Goal: Task Accomplishment & Management: Use online tool/utility

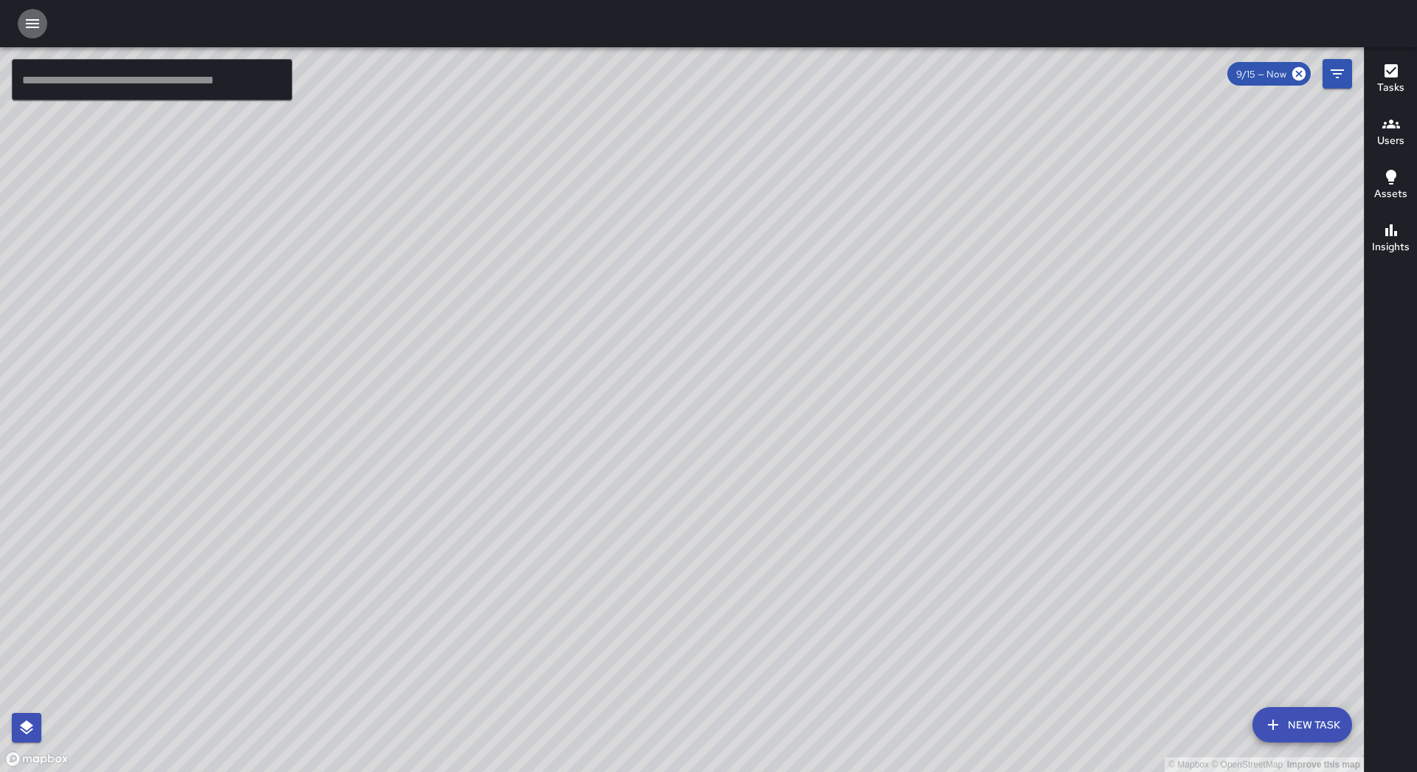
click at [29, 23] on icon "button" at bounding box center [32, 23] width 13 height 9
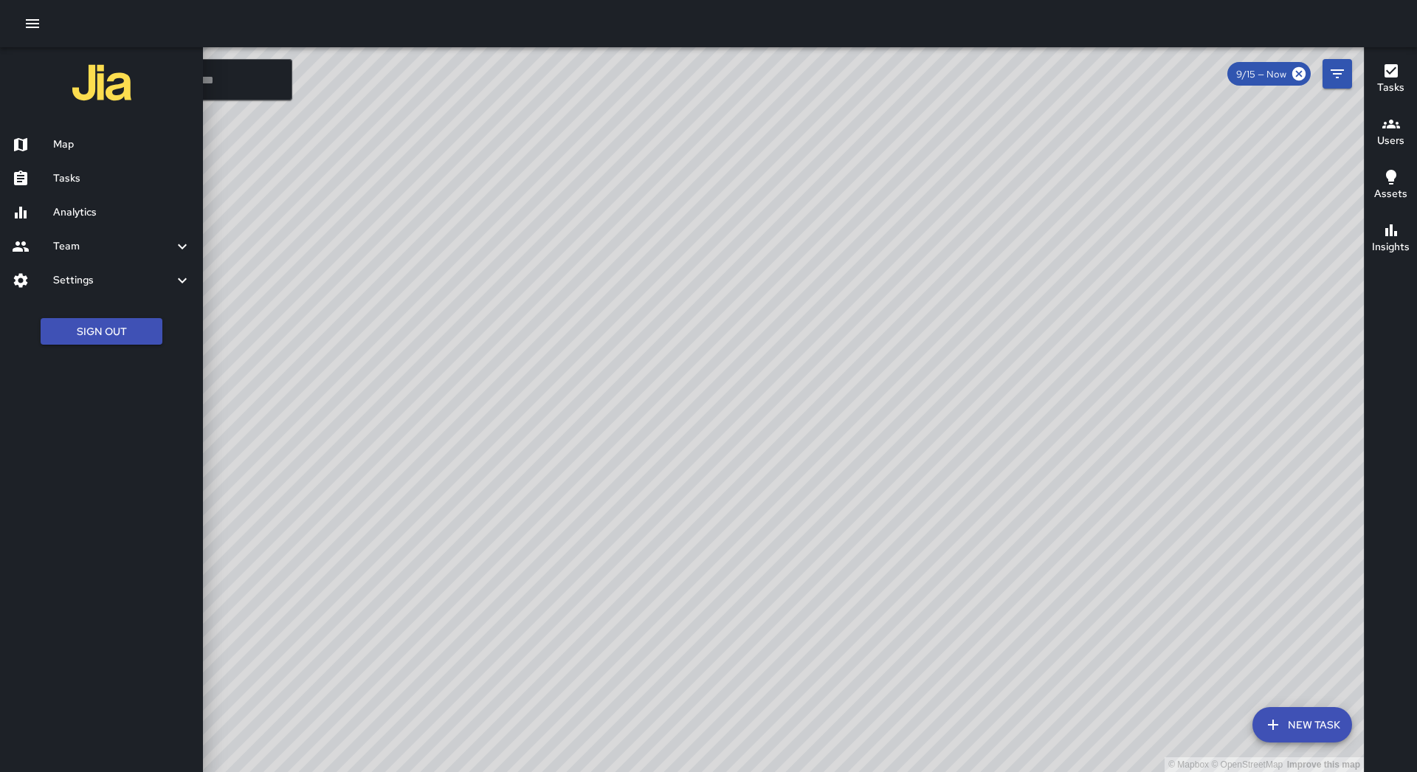
click at [102, 173] on h6 "Tasks" at bounding box center [122, 178] width 138 height 16
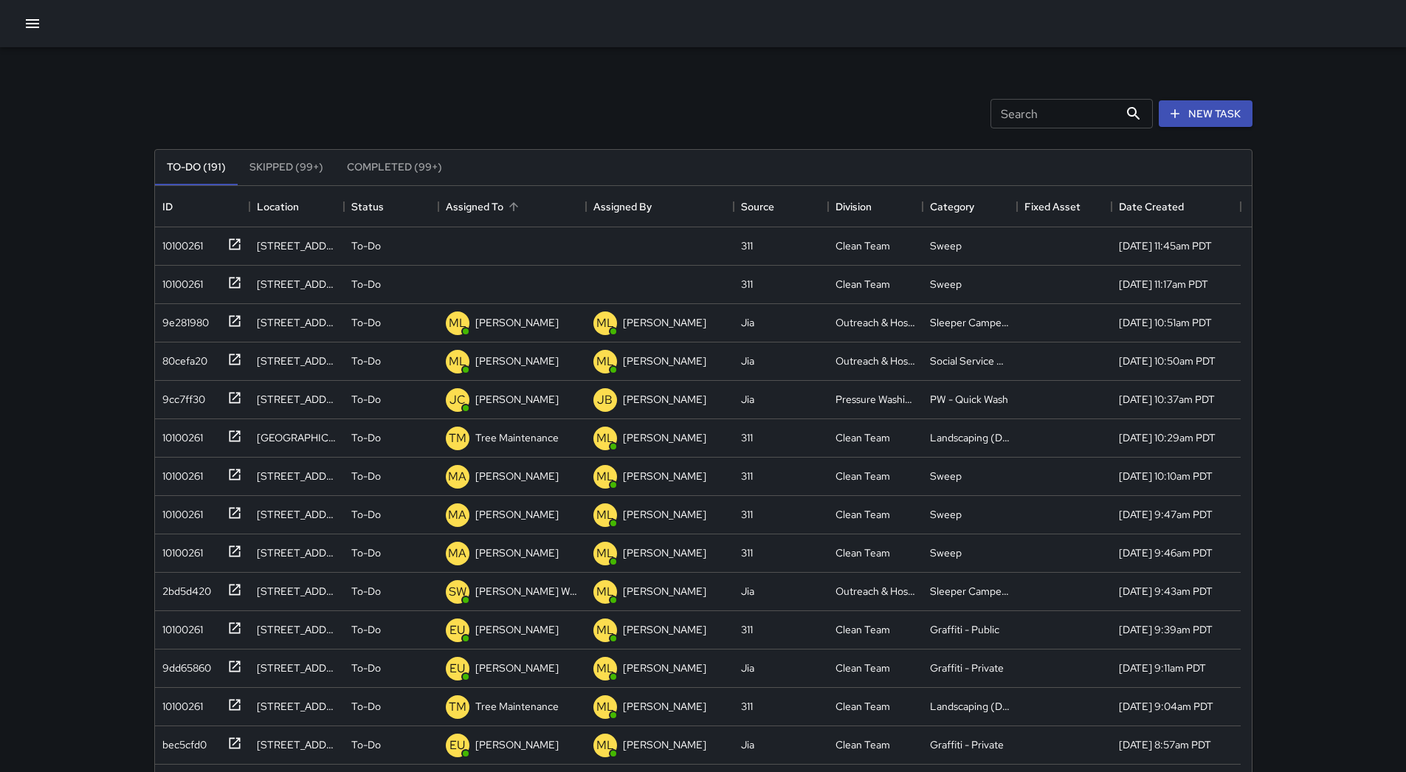
scroll to position [614, 1086]
click at [500, 198] on div "Assigned To" at bounding box center [475, 206] width 58 height 41
click at [179, 243] on div "10100261" at bounding box center [179, 242] width 46 height 21
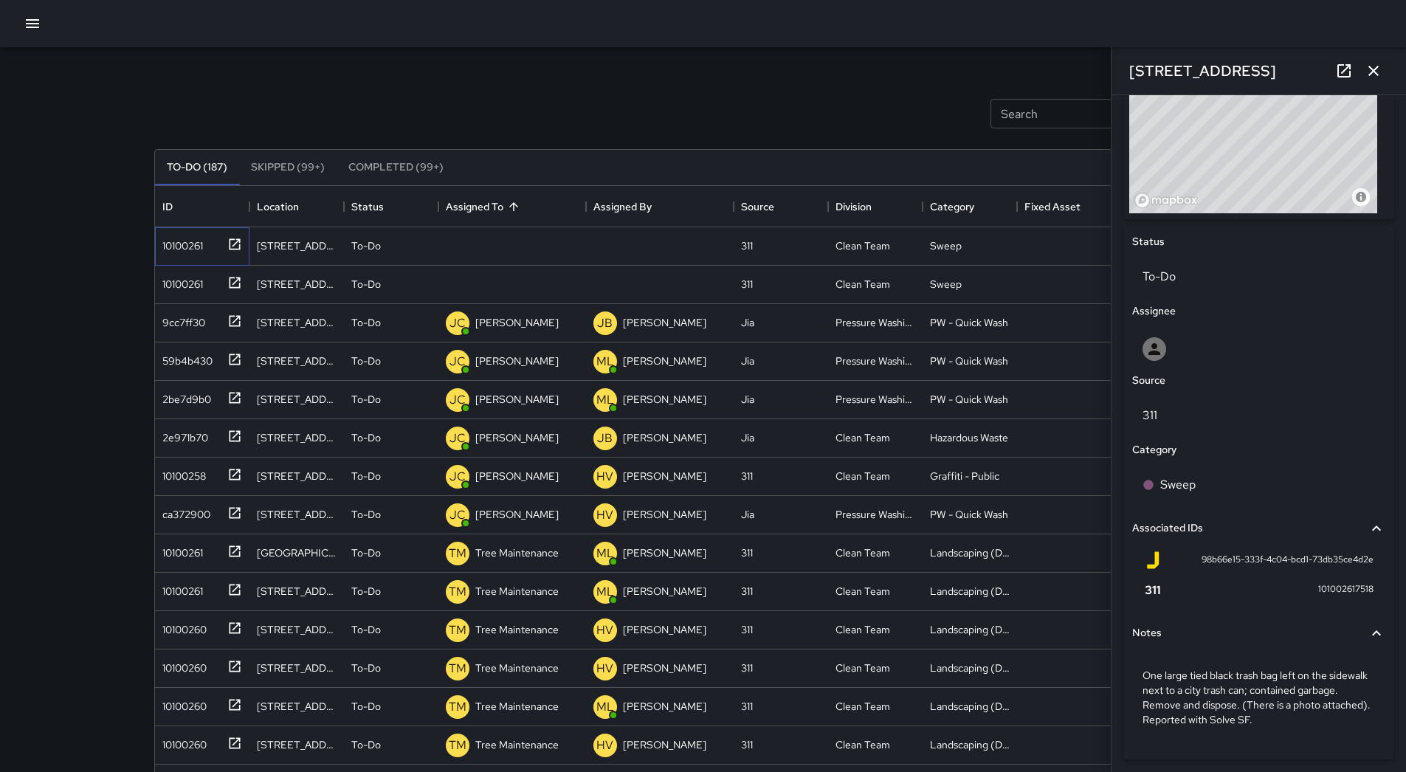
scroll to position [599, 0]
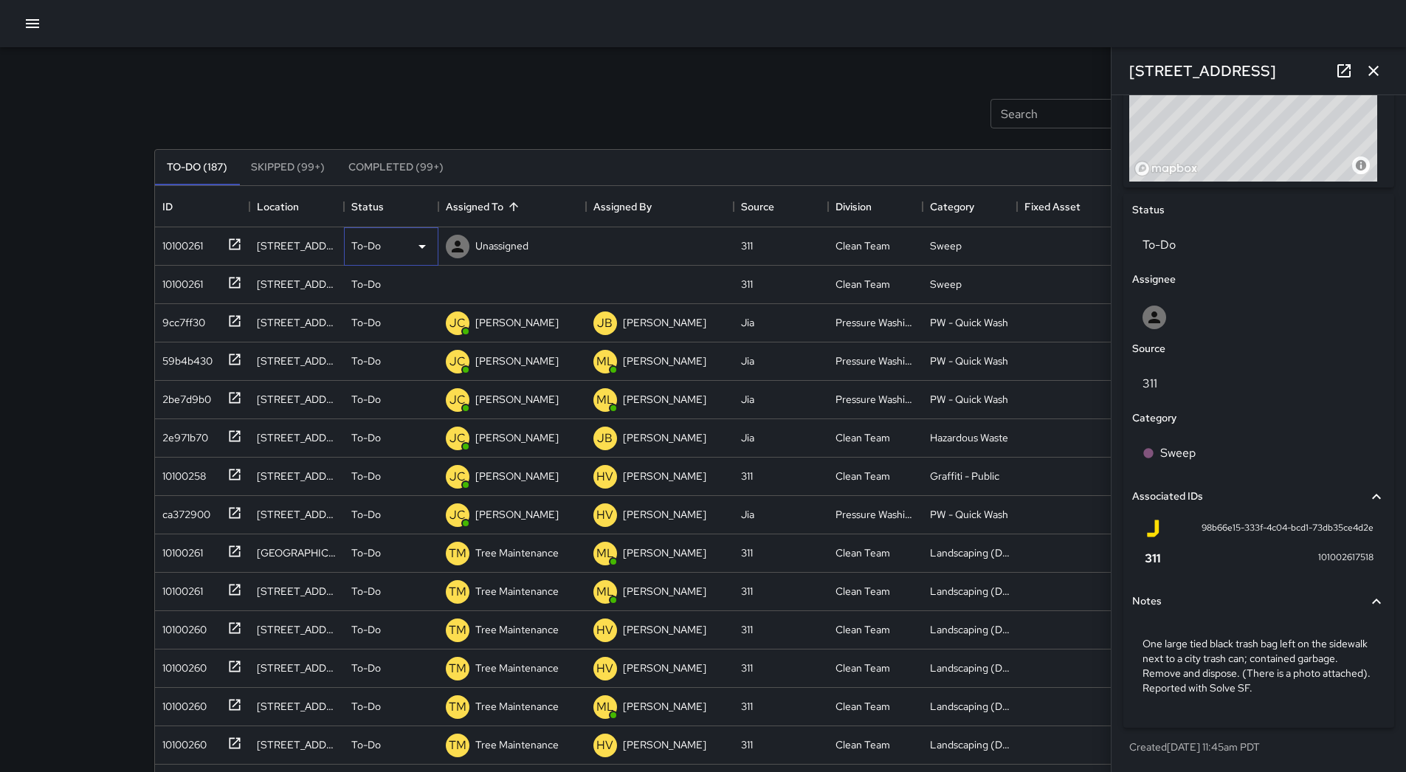
click at [412, 247] on div "To-Do" at bounding box center [391, 247] width 80 height 18
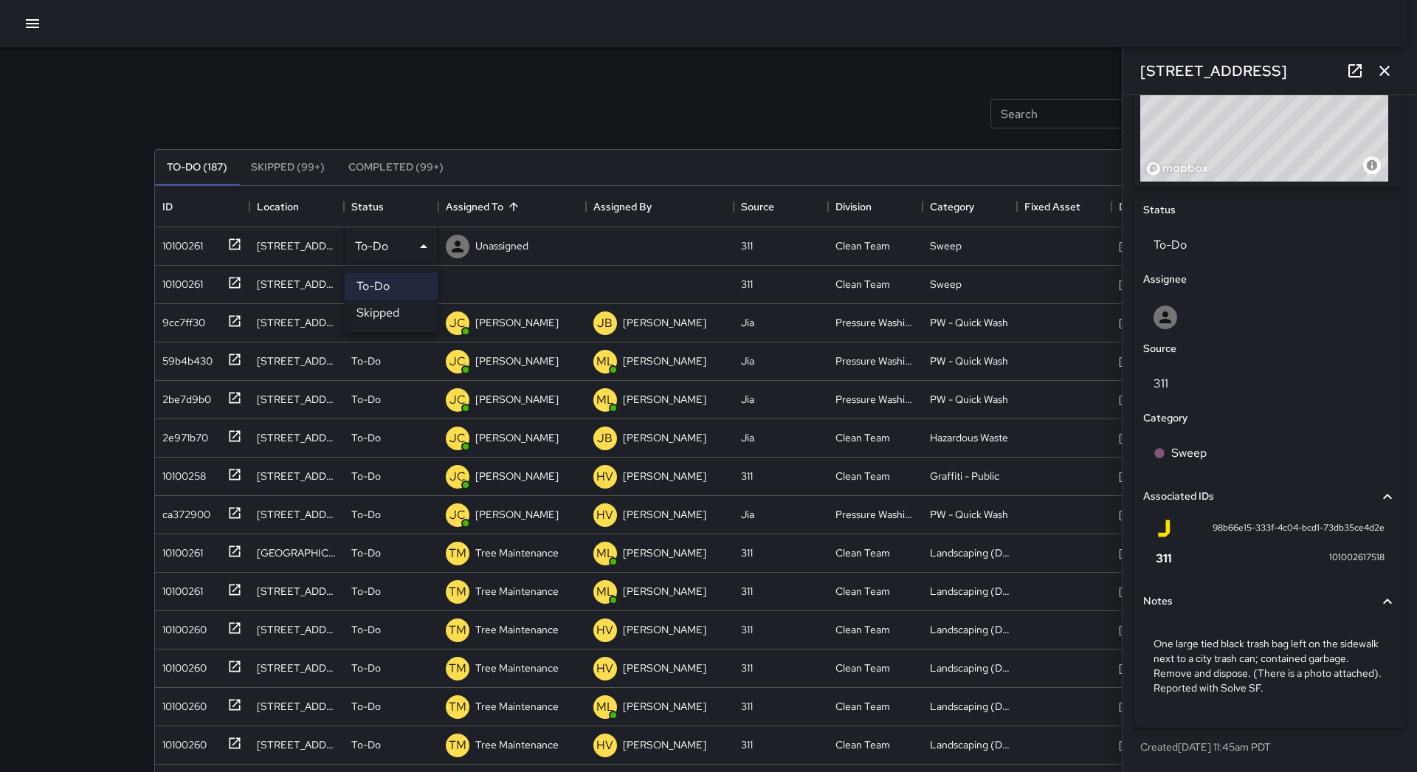
click at [405, 306] on li "Skipped" at bounding box center [391, 313] width 93 height 27
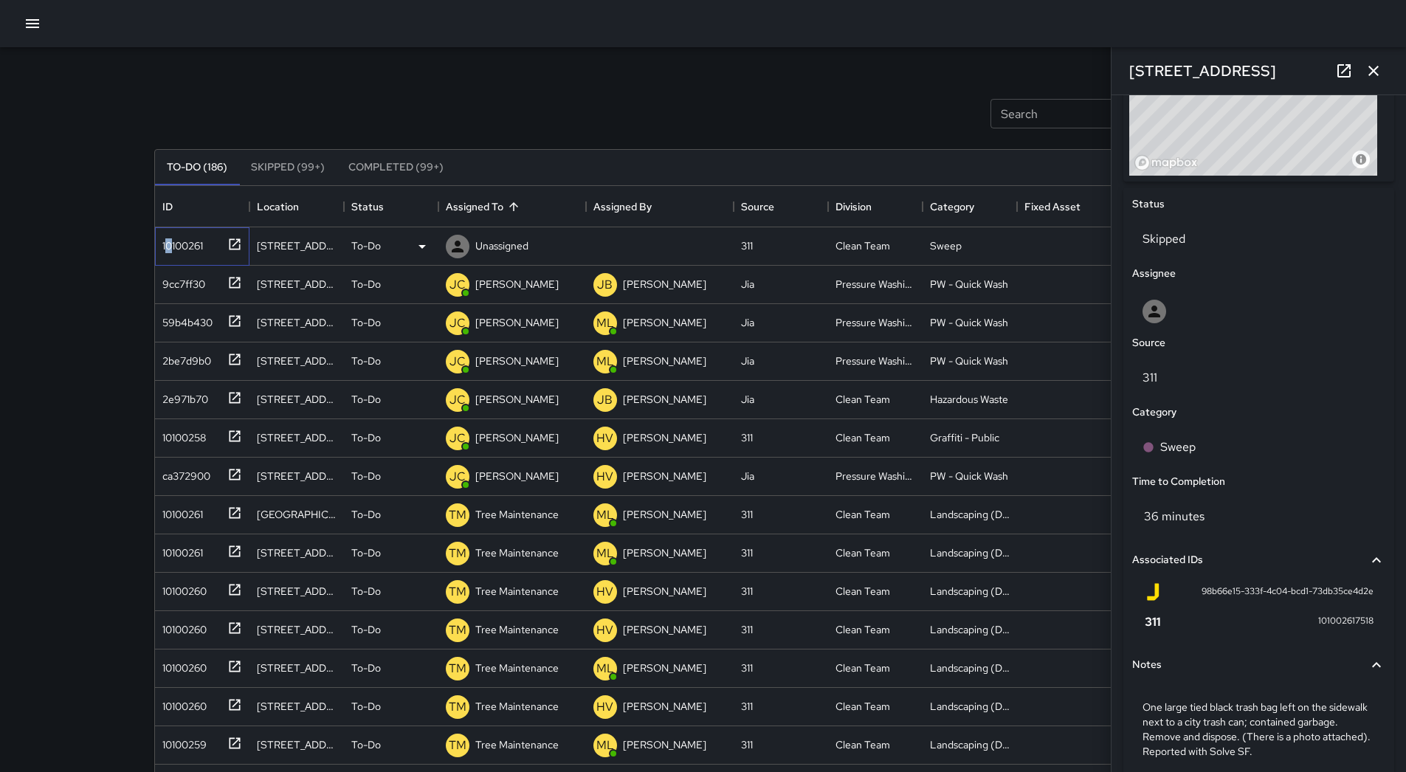
click at [169, 246] on div "10100261" at bounding box center [179, 242] width 46 height 21
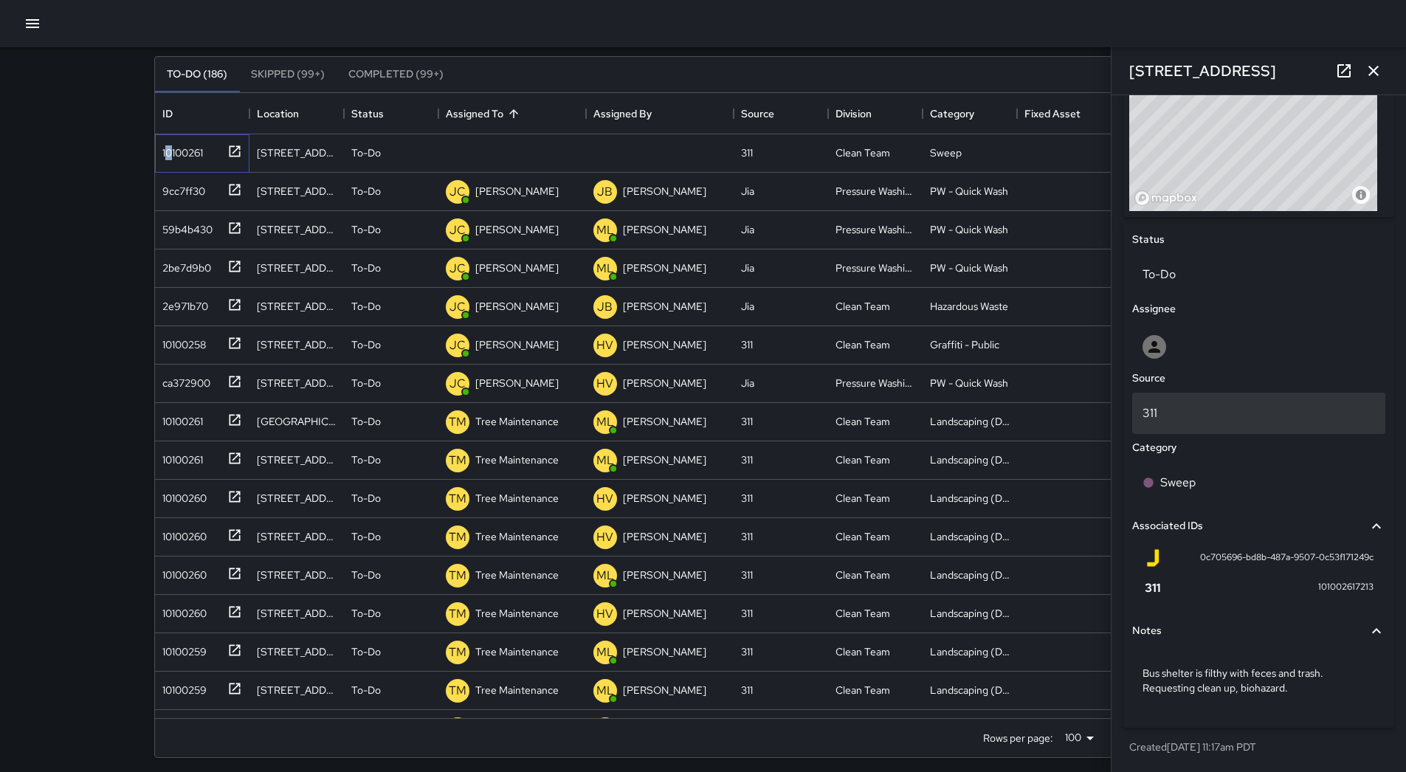
scroll to position [100, 0]
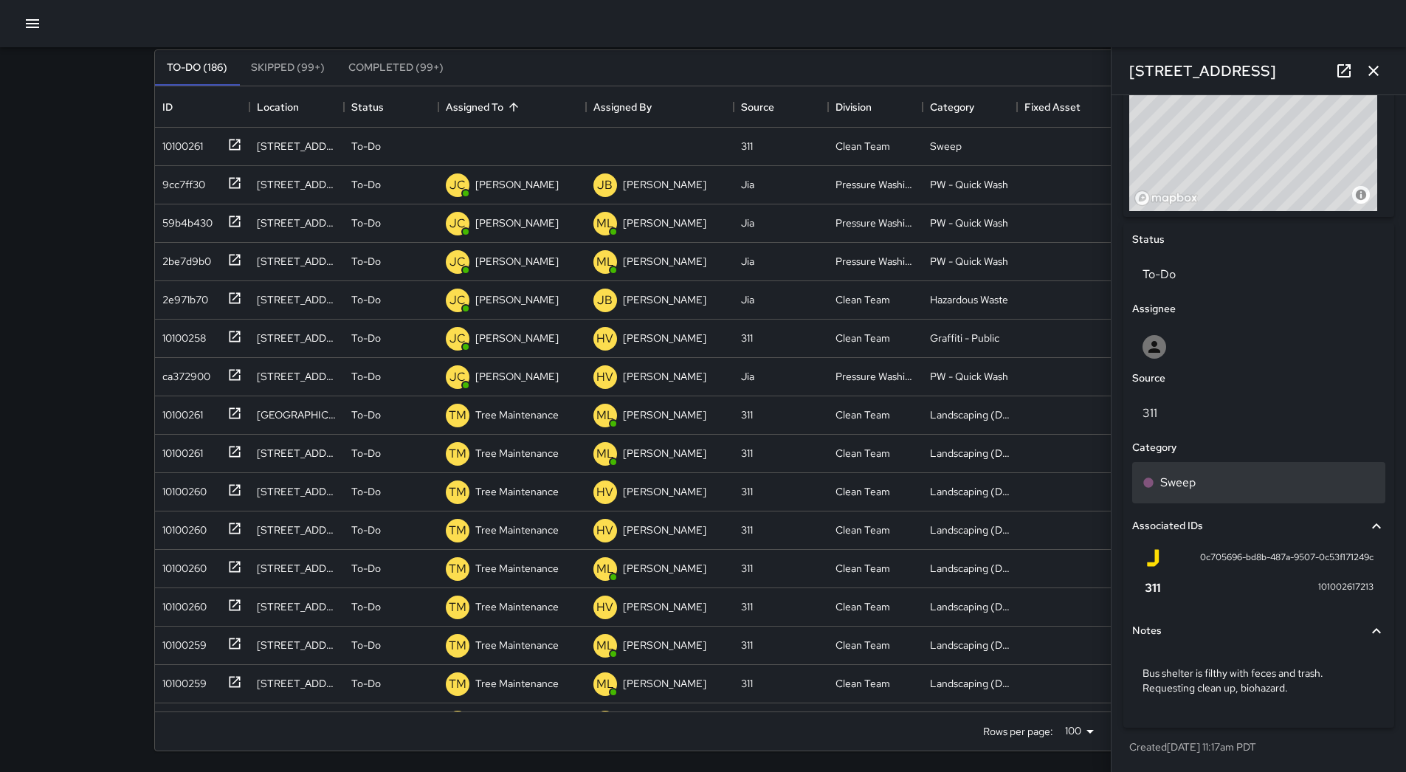
click at [1221, 468] on div "Sweep" at bounding box center [1258, 482] width 253 height 41
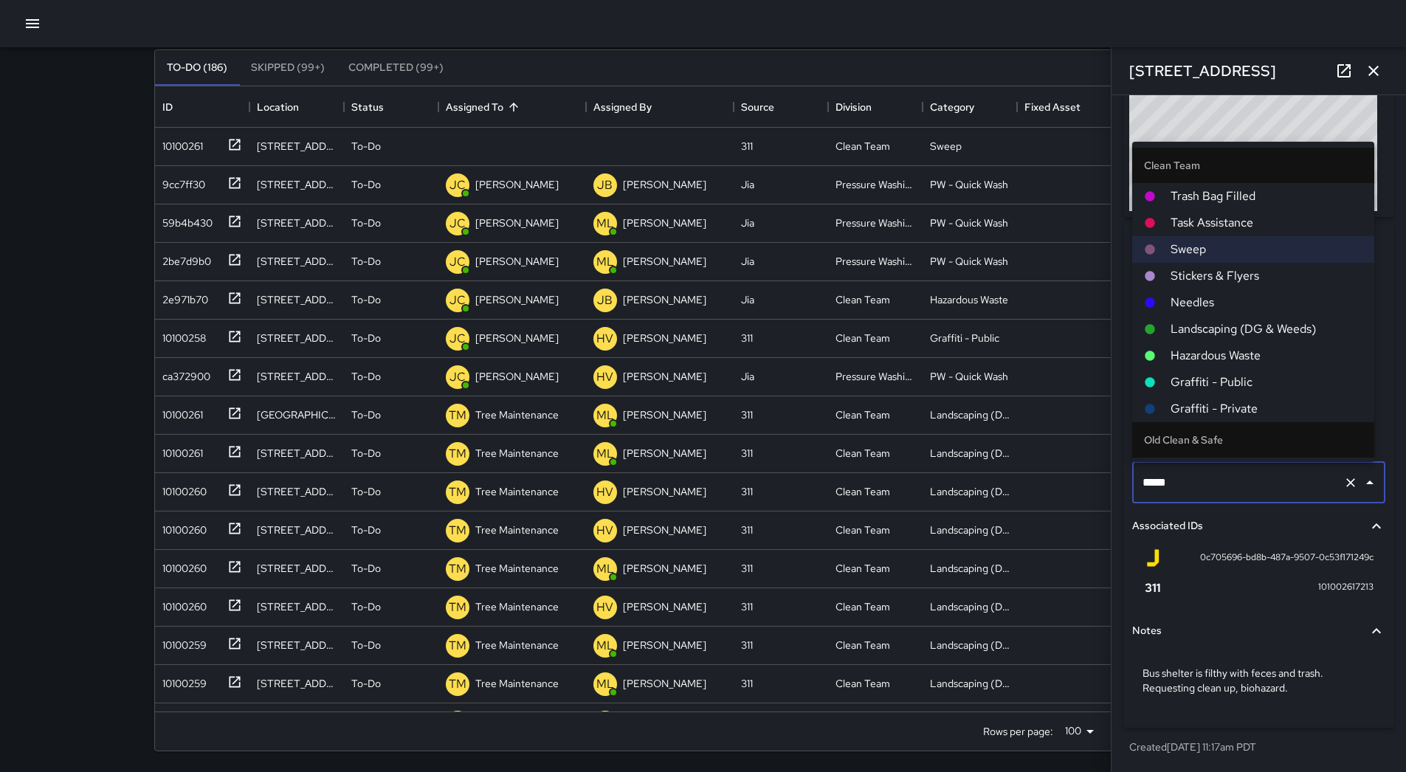
click at [1242, 362] on span "Hazardous Waste" at bounding box center [1266, 356] width 192 height 18
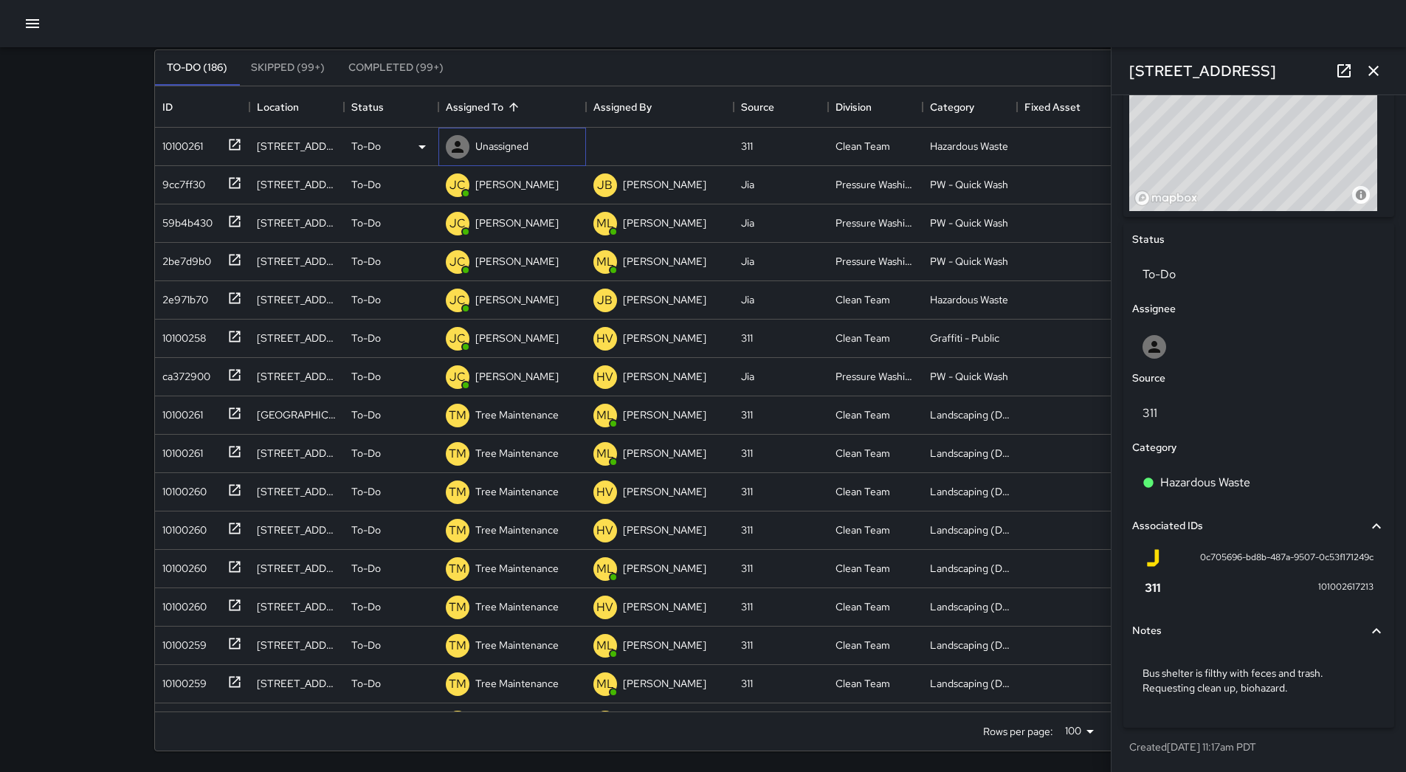
click at [500, 147] on p "Unassigned" at bounding box center [501, 146] width 53 height 15
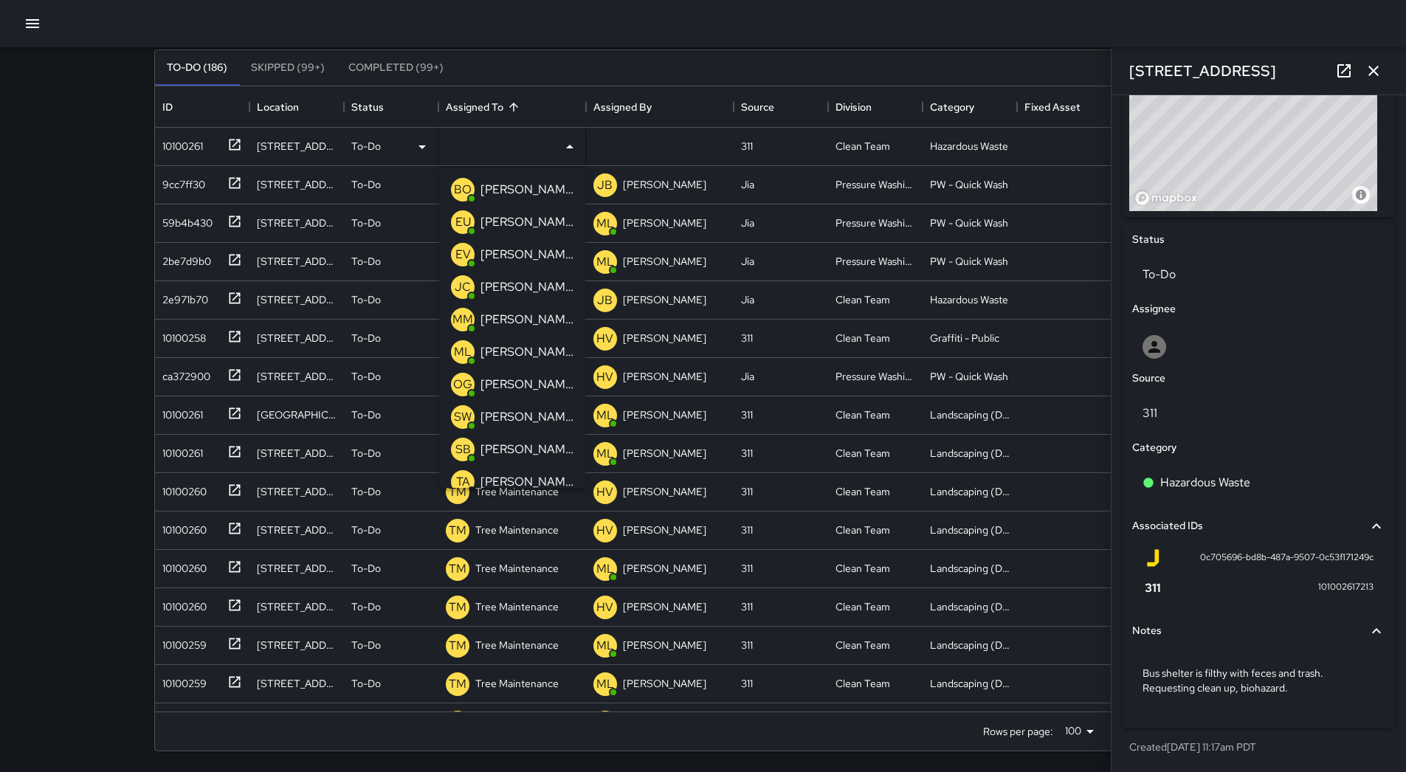
click at [520, 193] on p "[PERSON_NAME] Overall" at bounding box center [526, 190] width 93 height 18
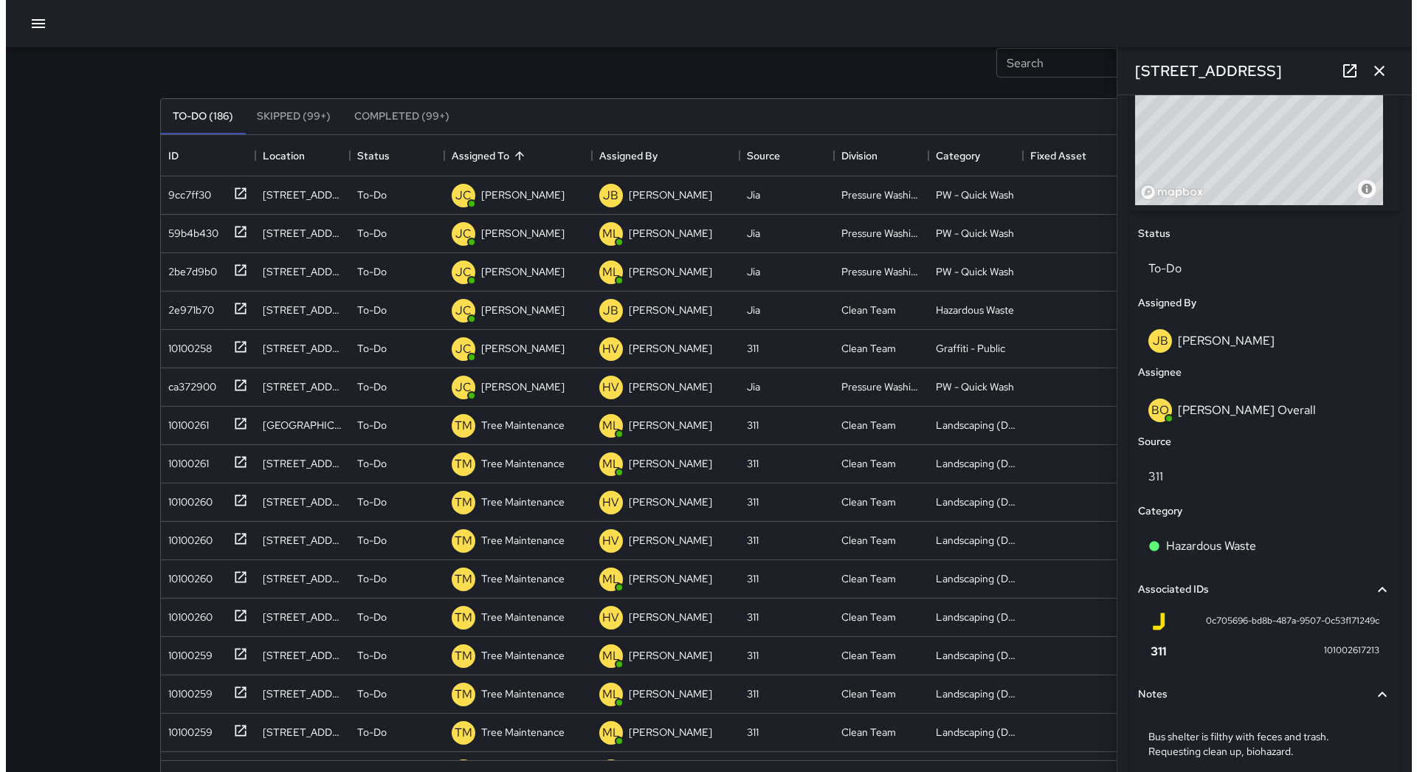
scroll to position [0, 0]
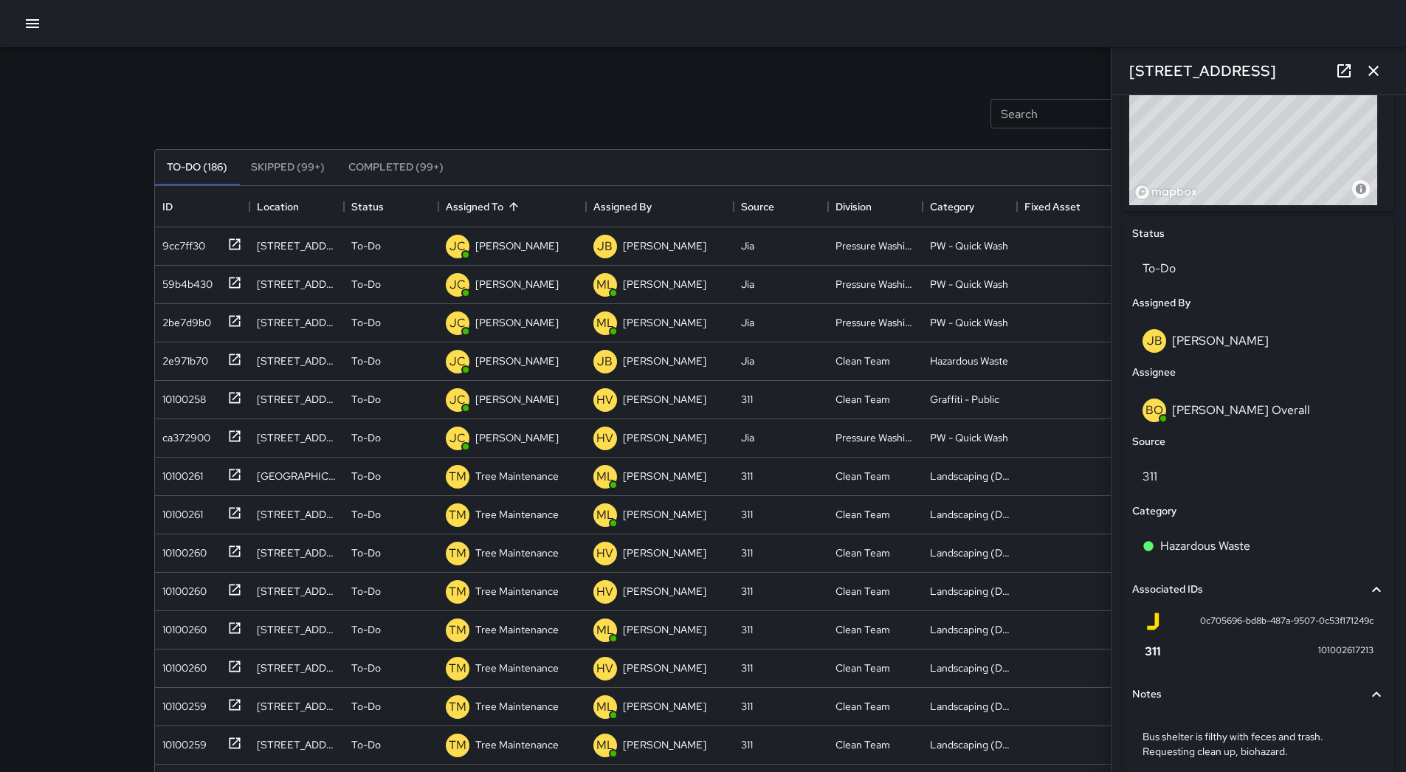
click at [19, 27] on button "button" at bounding box center [33, 24] width 30 height 30
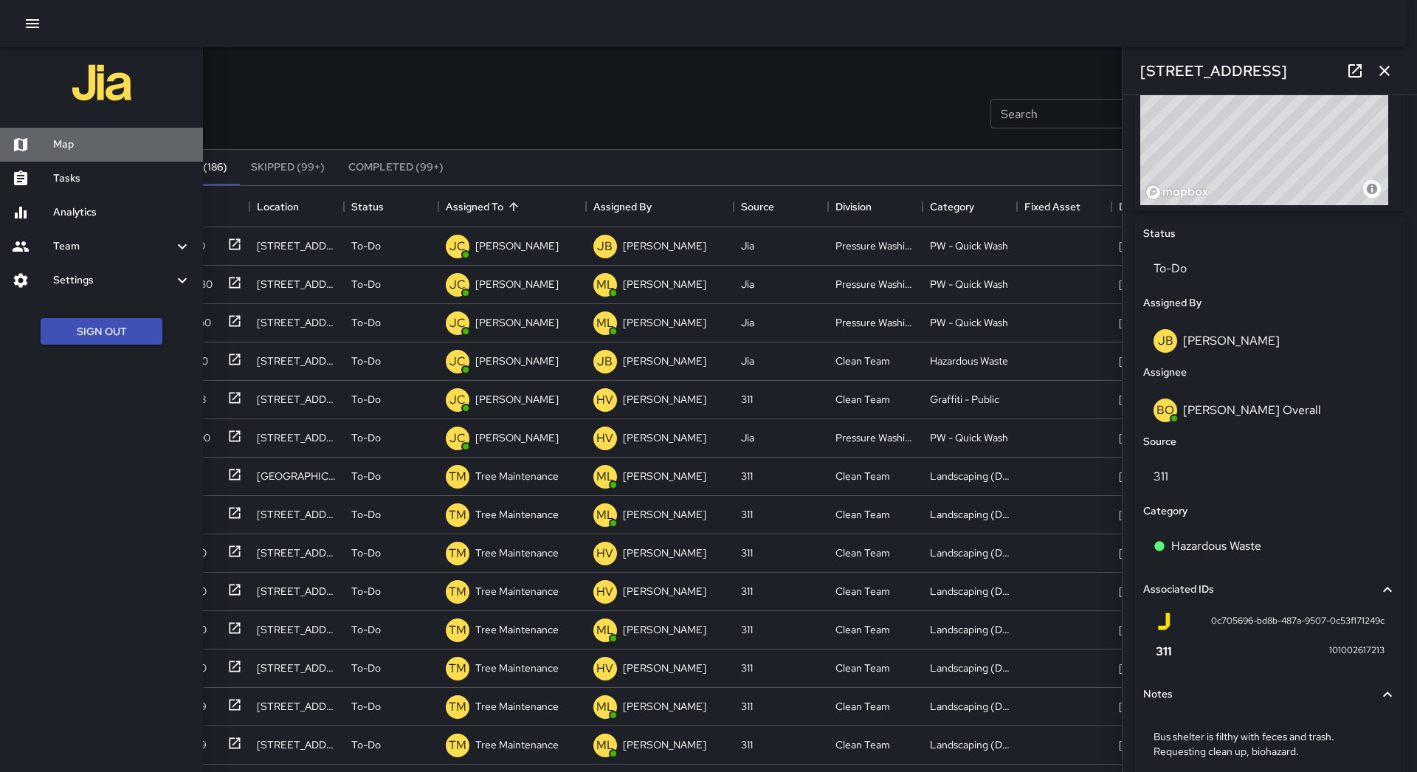
click at [73, 131] on div "Map" at bounding box center [101, 145] width 203 height 34
